Goal: Task Accomplishment & Management: Use online tool/utility

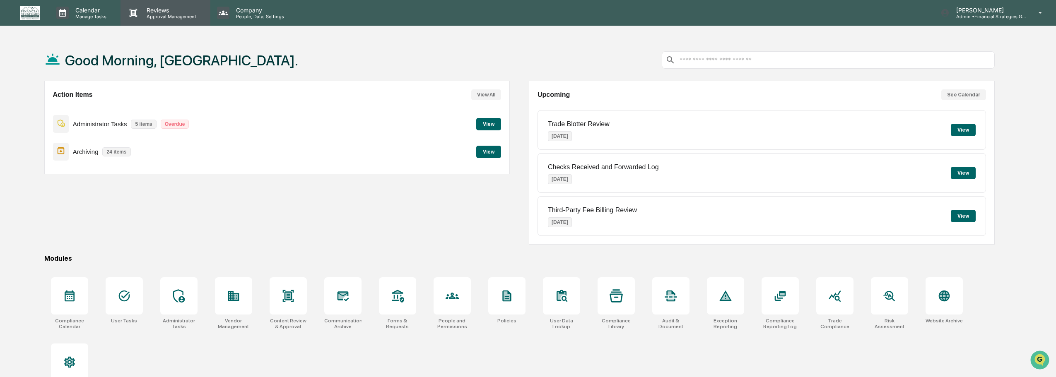
click at [178, 12] on p "Reviews" at bounding box center [170, 10] width 60 height 7
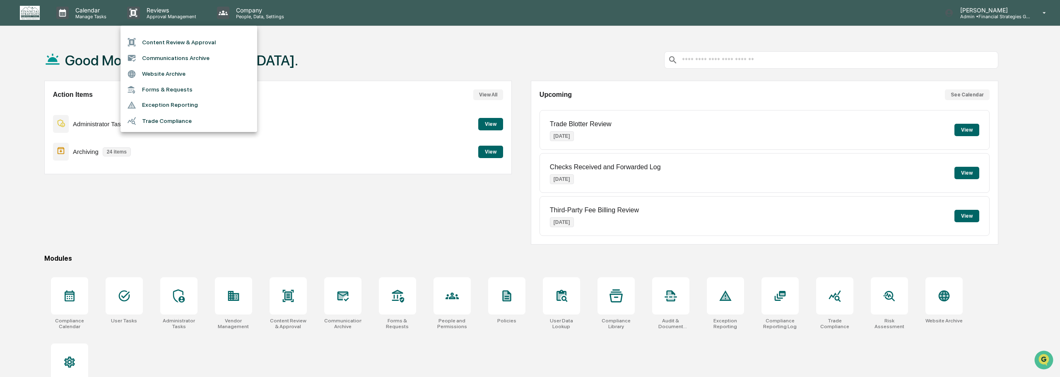
click at [183, 47] on li "Content Review & Approval" at bounding box center [188, 42] width 137 height 16
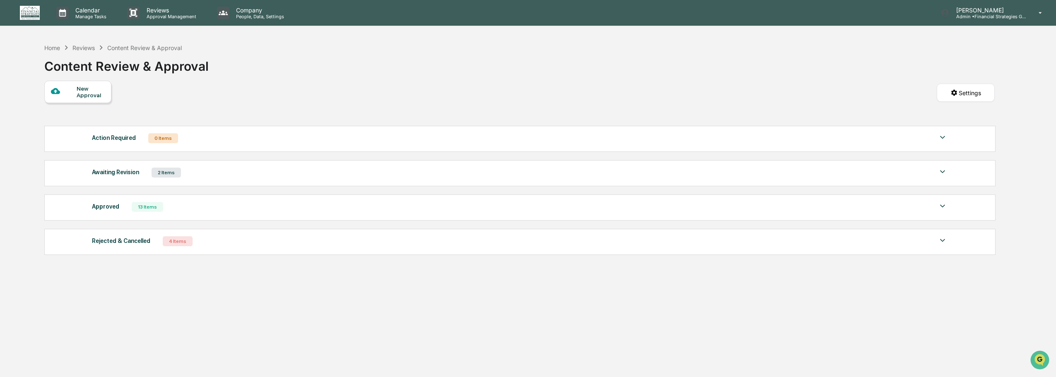
click at [237, 209] on div "Approved 13 Items" at bounding box center [519, 207] width 855 height 12
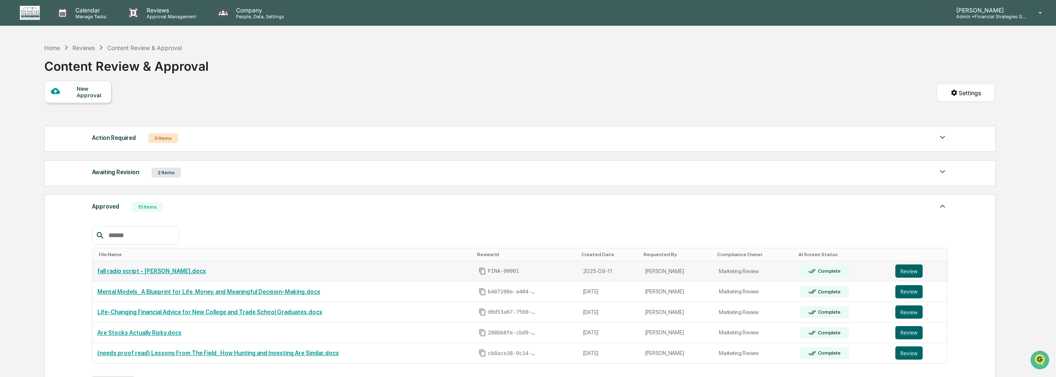
click at [146, 272] on link "fall radio script - [PERSON_NAME].docx" at bounding box center [151, 271] width 108 height 7
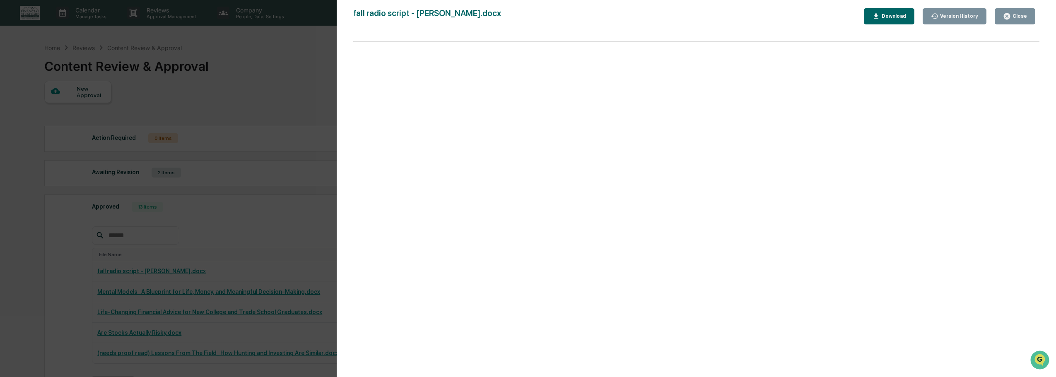
click at [314, 61] on div "Version History [DATE] 04:53 PM [PERSON_NAME] fall radio script - [PERSON_NAME]…" at bounding box center [528, 188] width 1056 height 377
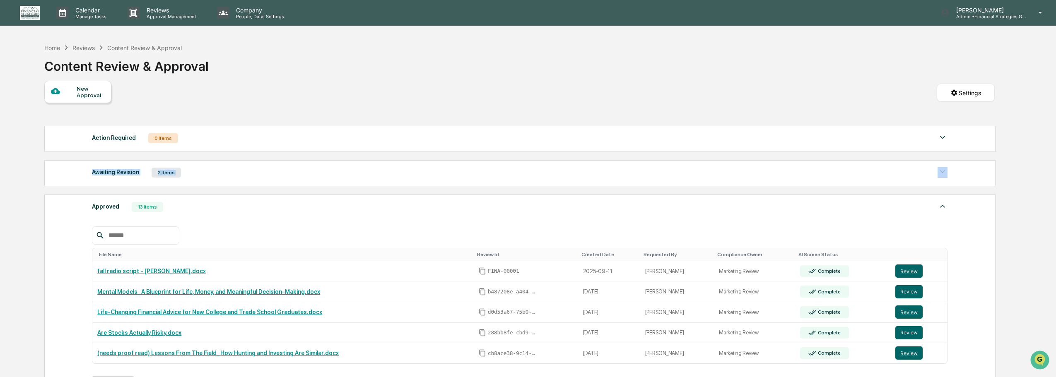
click at [271, 178] on div "Awaiting Revision 2 Items File Name Review Id Created Date Requested By Complia…" at bounding box center [519, 173] width 951 height 26
click at [942, 171] on img at bounding box center [942, 172] width 10 height 10
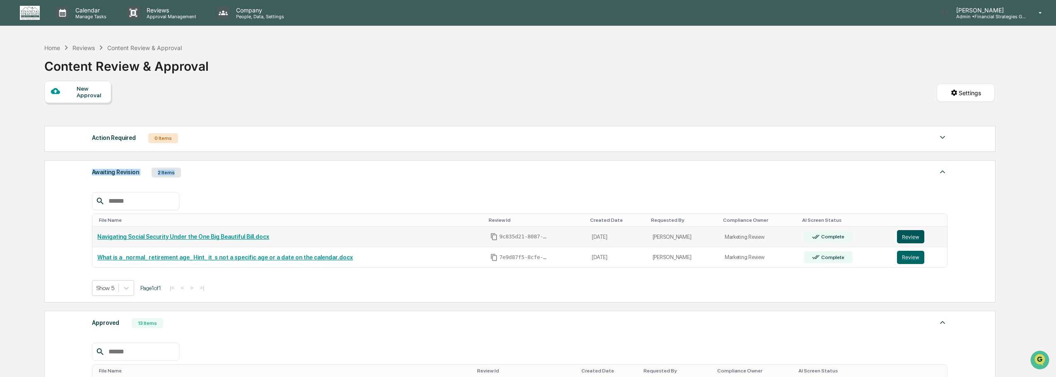
click at [908, 236] on button "Review" at bounding box center [910, 236] width 27 height 13
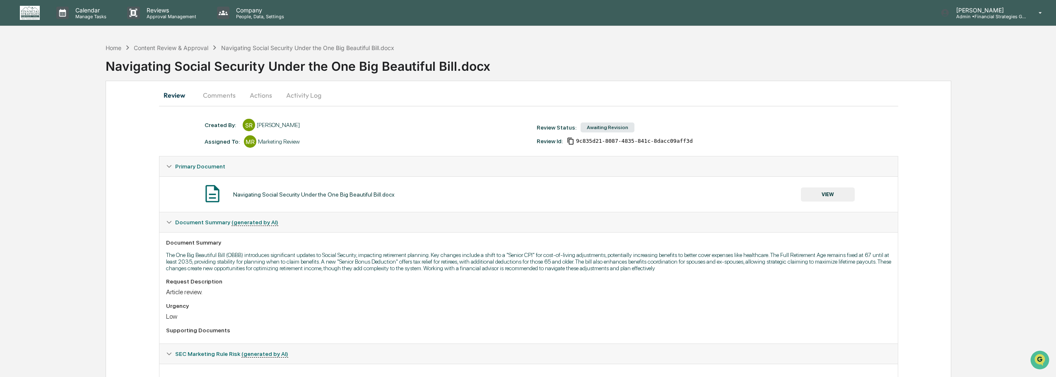
click at [304, 98] on button "Activity Log" at bounding box center [303, 95] width 48 height 20
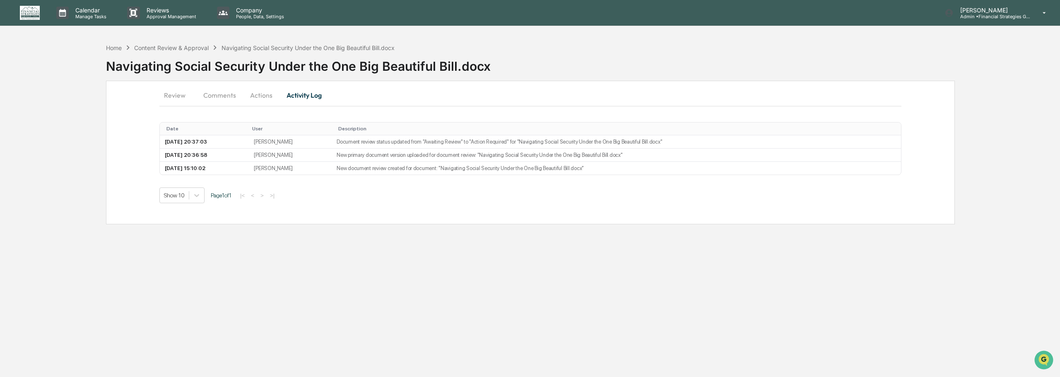
click at [265, 93] on button "Actions" at bounding box center [261, 95] width 37 height 20
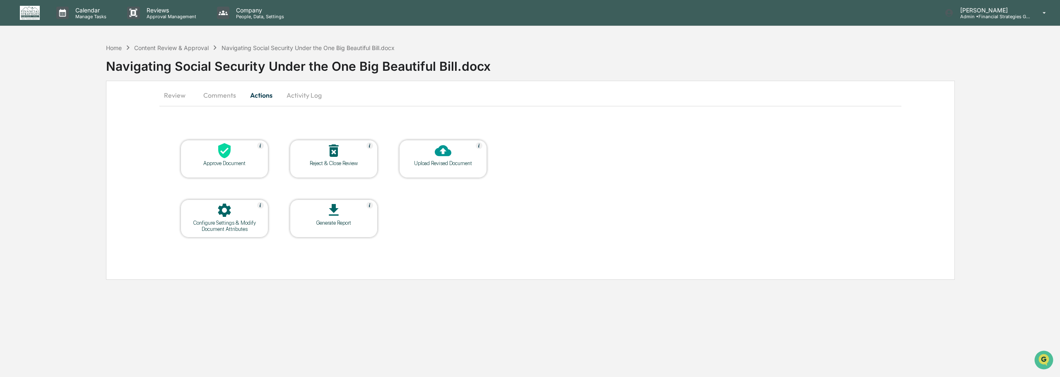
click at [306, 93] on button "Activity Log" at bounding box center [304, 95] width 48 height 20
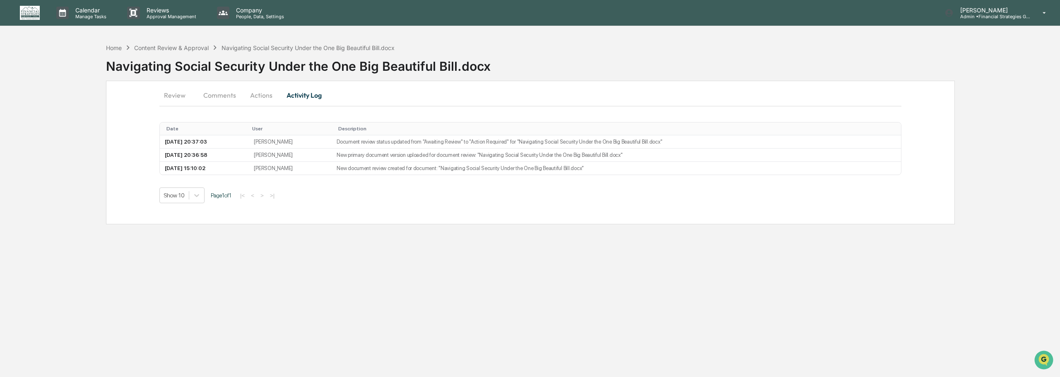
click at [176, 91] on button "Review" at bounding box center [177, 95] width 37 height 20
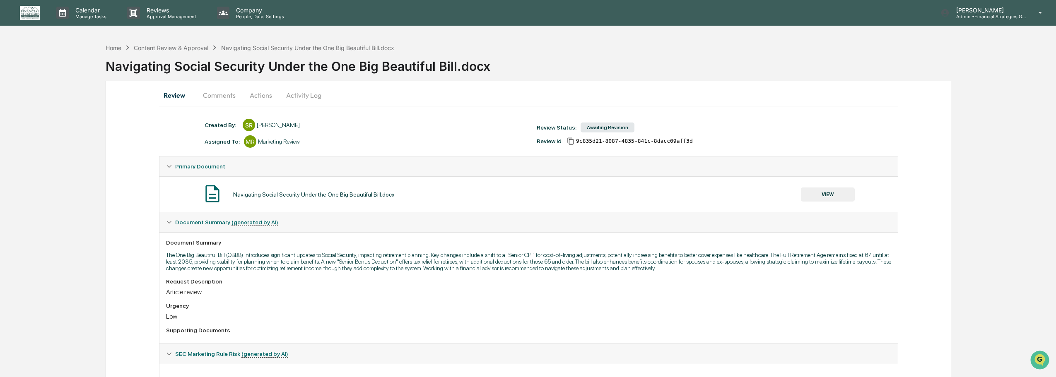
click at [207, 94] on button "Comments" at bounding box center [219, 95] width 46 height 20
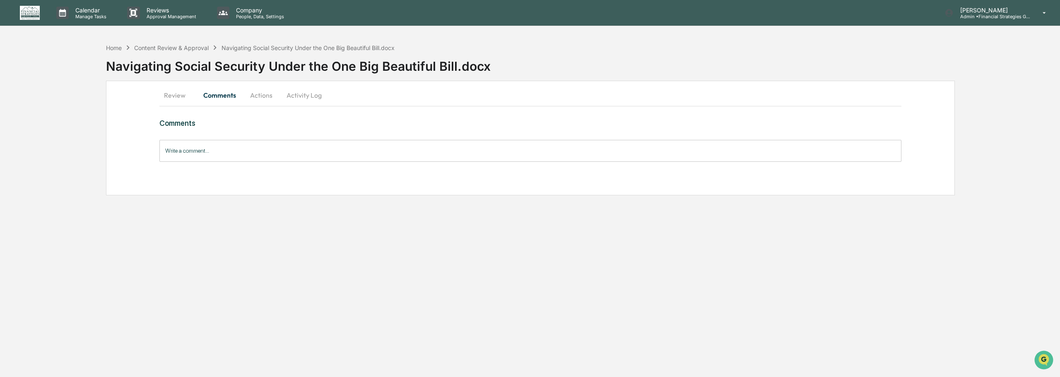
click at [180, 96] on button "Review" at bounding box center [177, 95] width 37 height 20
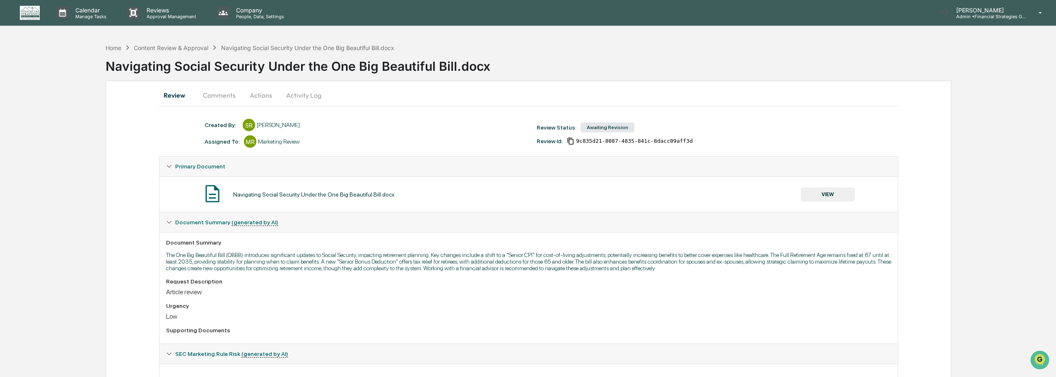
click at [216, 98] on button "Comments" at bounding box center [219, 95] width 46 height 20
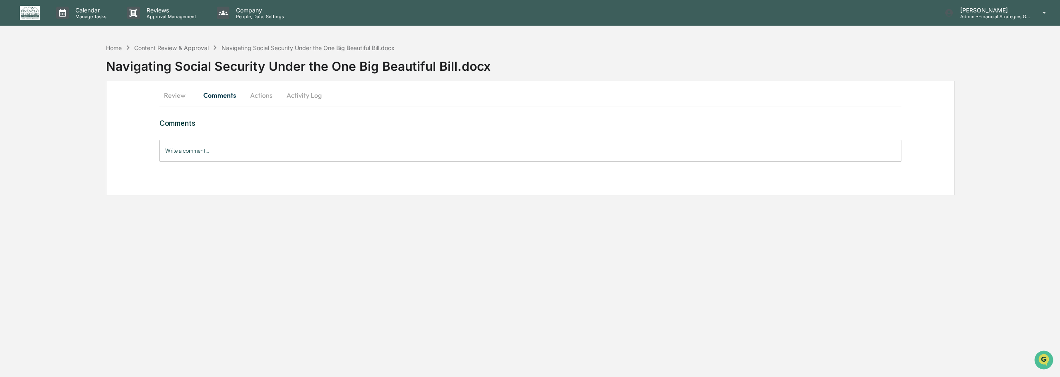
click at [261, 93] on button "Actions" at bounding box center [261, 95] width 37 height 20
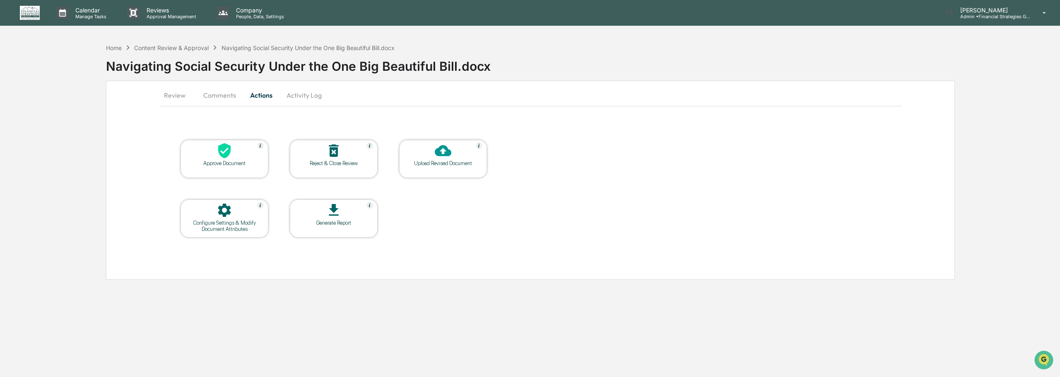
click at [180, 94] on button "Review" at bounding box center [177, 95] width 37 height 20
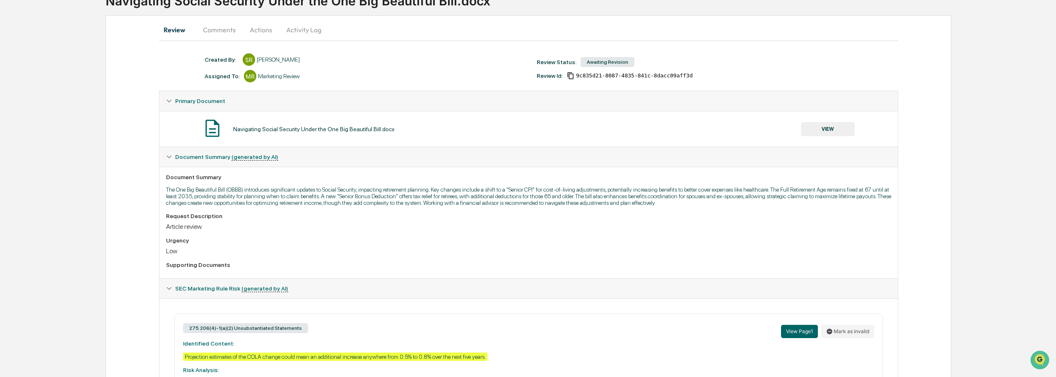
scroll to position [207, 0]
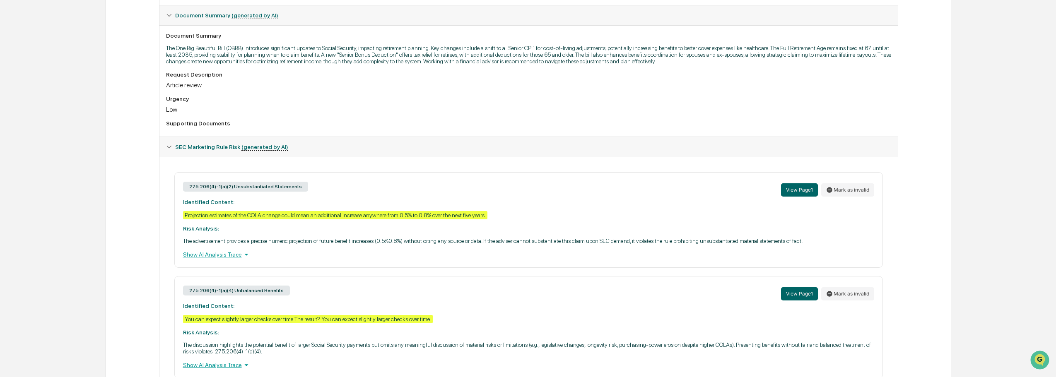
click at [218, 254] on div "Show AI Analysis Trace" at bounding box center [528, 254] width 691 height 9
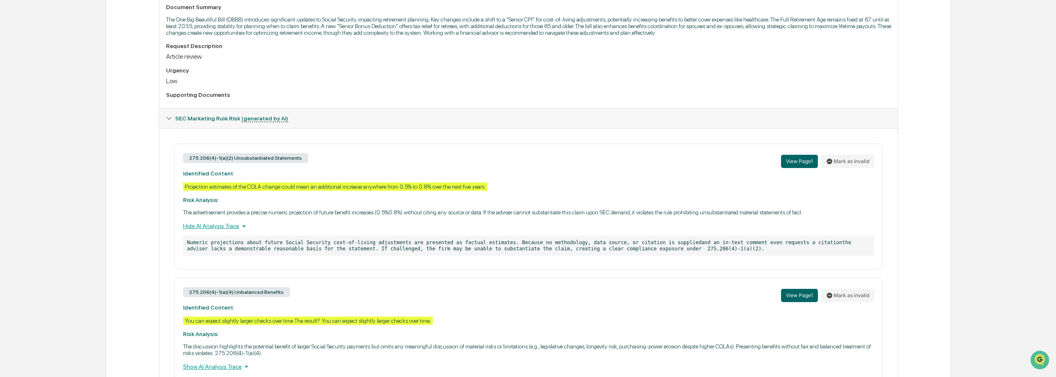
scroll to position [248, 0]
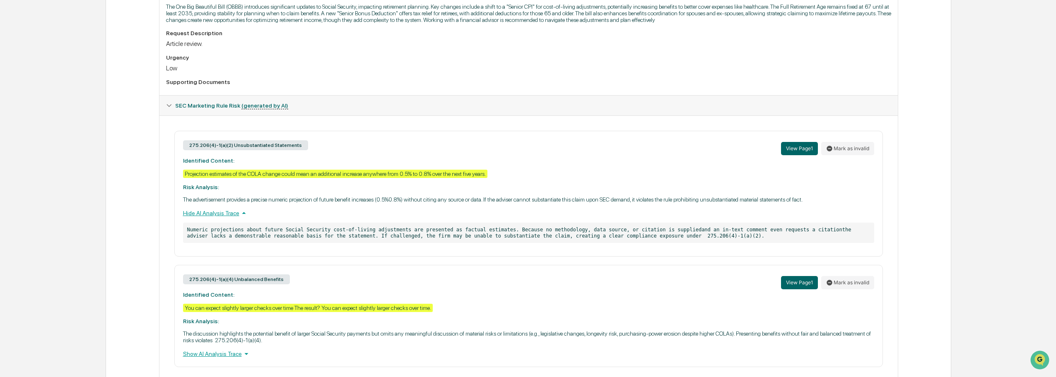
click at [695, 234] on p "Numeric projections about future Social Security cost-of-living adjustments are…" at bounding box center [528, 233] width 691 height 20
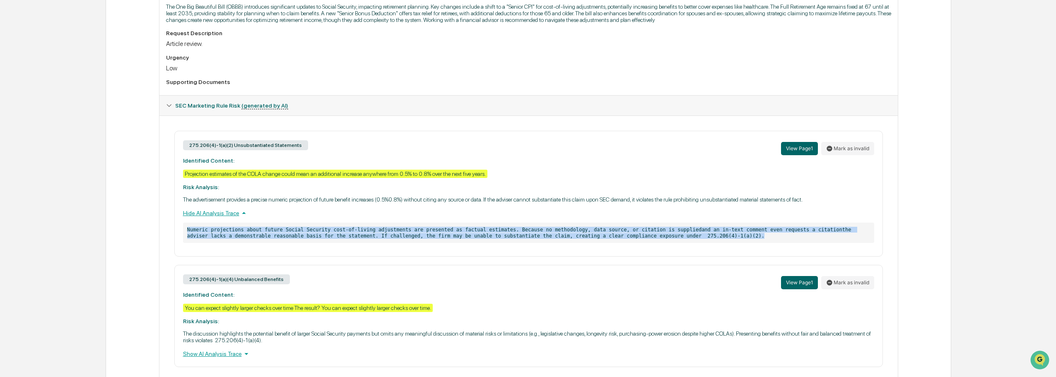
drag, startPoint x: 675, startPoint y: 236, endPoint x: 184, endPoint y: 229, distance: 491.4
click at [184, 229] on p "Numeric projections about future Social Security cost-of-living adjustments are…" at bounding box center [528, 233] width 691 height 20
click at [563, 245] on div "275.206(4)-1(a)(2) Unsubstantiated Statements View Page 1 Mark as invalid Ident…" at bounding box center [528, 194] width 708 height 126
click at [565, 229] on p "Numeric projections about future Social Security cost-of-living adjustments are…" at bounding box center [528, 233] width 691 height 20
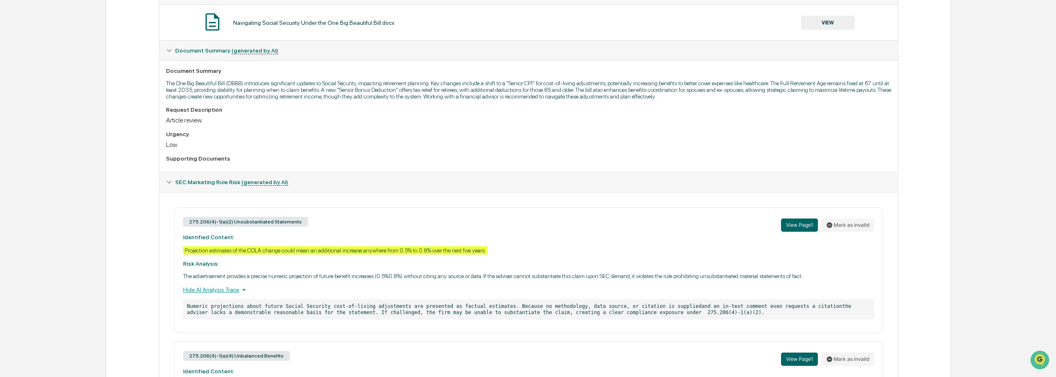
scroll to position [275, 0]
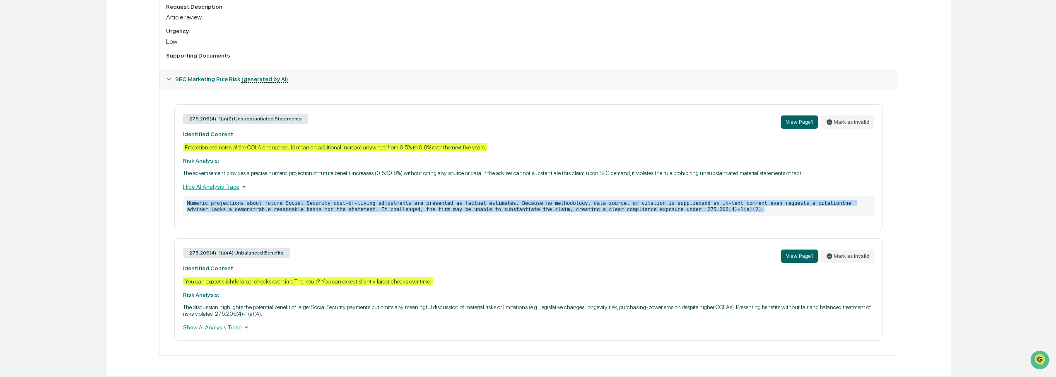
drag, startPoint x: 675, startPoint y: 210, endPoint x: 188, endPoint y: 195, distance: 487.0
click at [188, 195] on div "275.206(4)-1(a)(2) Unsubstantiated Statements View Page 1 Mark as invalid Ident…" at bounding box center [528, 167] width 708 height 126
click at [160, 222] on div "275.206(4)-1(a)(2) Unsubstantiated Statements View Page 1 Mark as invalid Ident…" at bounding box center [528, 222] width 738 height 267
click at [240, 207] on p "Numeric projections about future Social Security cost-of-living adjustments are…" at bounding box center [528, 206] width 691 height 20
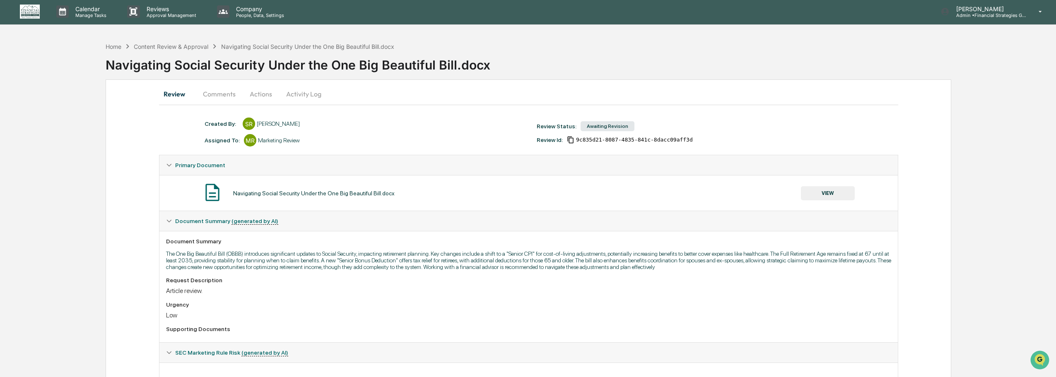
scroll to position [0, 0]
